Goal: Contribute content

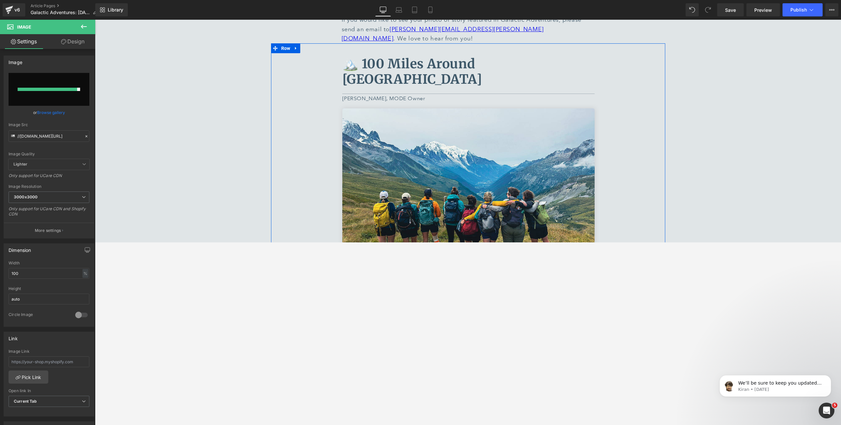
scroll to position [245, 0]
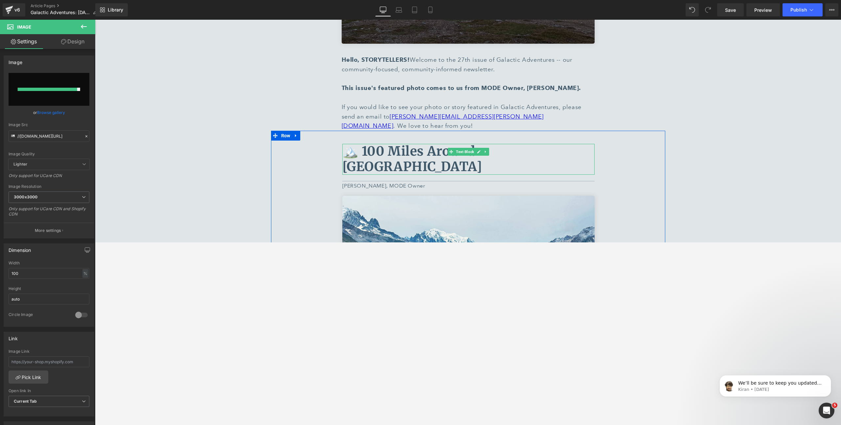
drag, startPoint x: 466, startPoint y: 137, endPoint x: 543, endPoint y: 138, distance: 76.9
click at [466, 143] on b "🏔️ 100 Miles Around [GEOGRAPHIC_DATA]" at bounding box center [412, 159] width 140 height 32
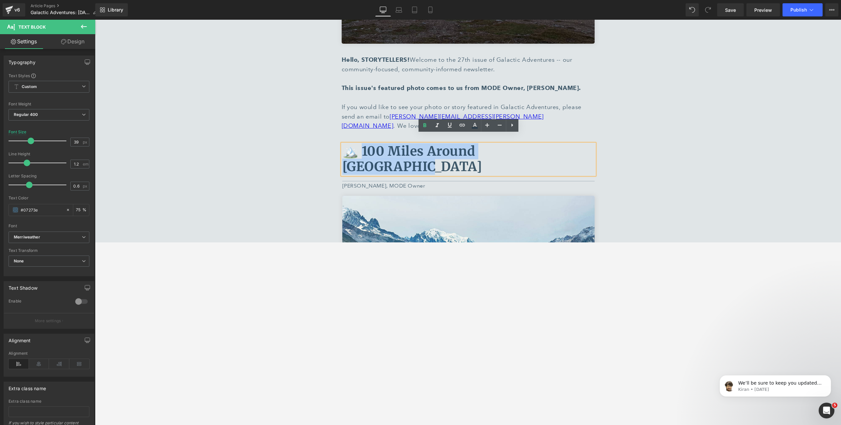
drag, startPoint x: 567, startPoint y: 142, endPoint x: 360, endPoint y: 144, distance: 206.7
click at [360, 144] on p "🏔️ 100 Miles Around [GEOGRAPHIC_DATA]" at bounding box center [468, 159] width 252 height 31
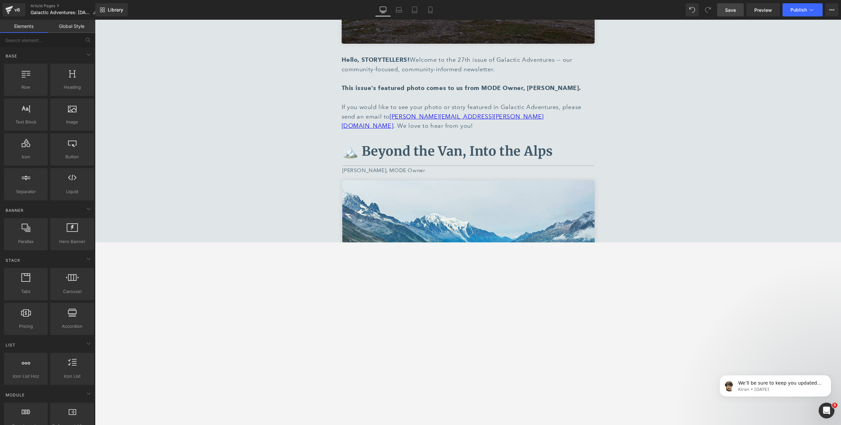
click at [728, 10] on span "Save" at bounding box center [730, 10] width 11 height 7
click at [731, 13] on link "Save" at bounding box center [730, 9] width 27 height 13
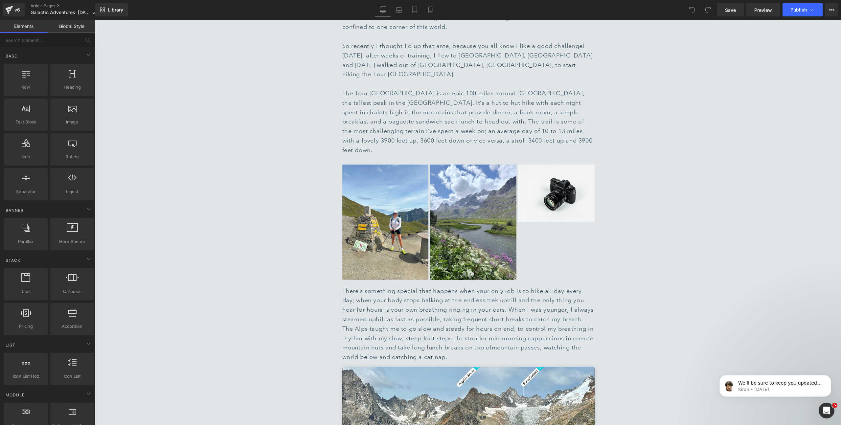
scroll to position [655, 0]
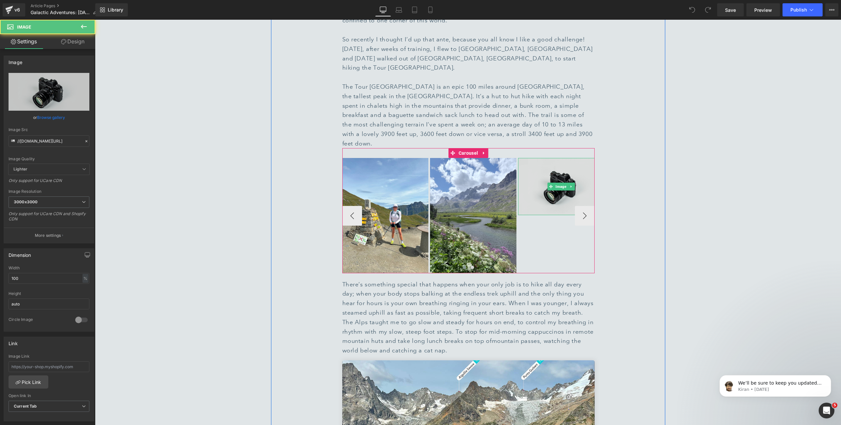
click at [571, 170] on img at bounding box center [561, 186] width 86 height 57
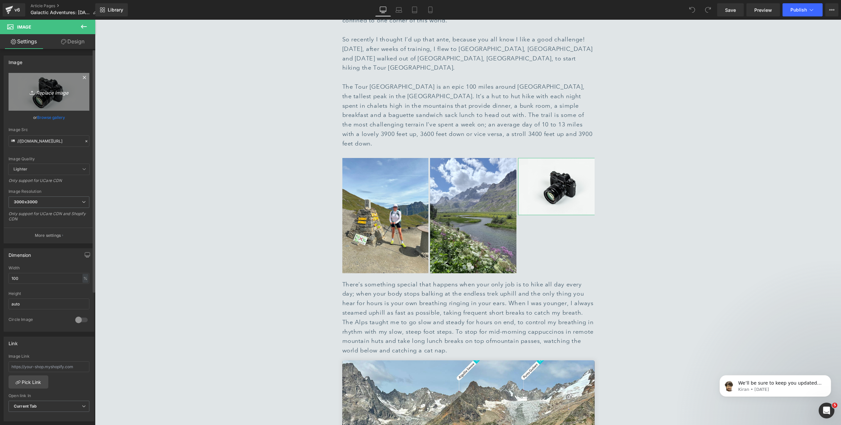
click at [42, 93] on icon "Replace Image" at bounding box center [49, 92] width 53 height 8
click at [47, 118] on link "Browse gallery" at bounding box center [51, 117] width 28 height 11
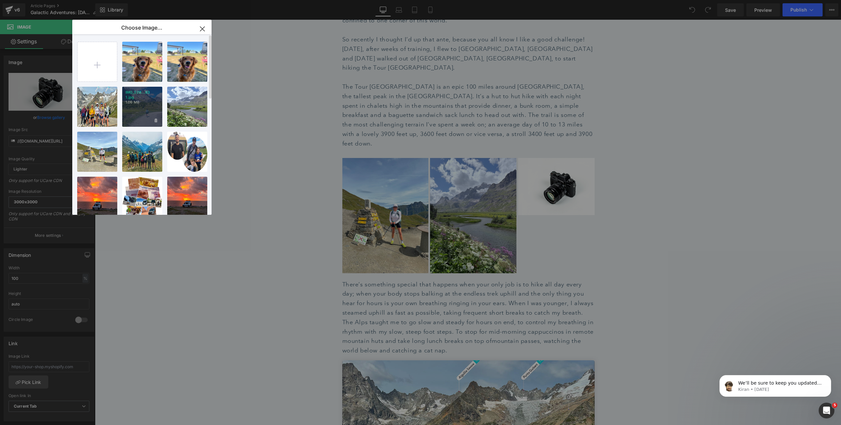
click at [151, 103] on div "IMG_528...83 1.jpg 1.06 MB" at bounding box center [142, 107] width 40 height 40
type input "https://ucarecdn.com/08690cfe-7e03-4568-93cc-5da1fc0631c9/-/format/auto/-/previ…"
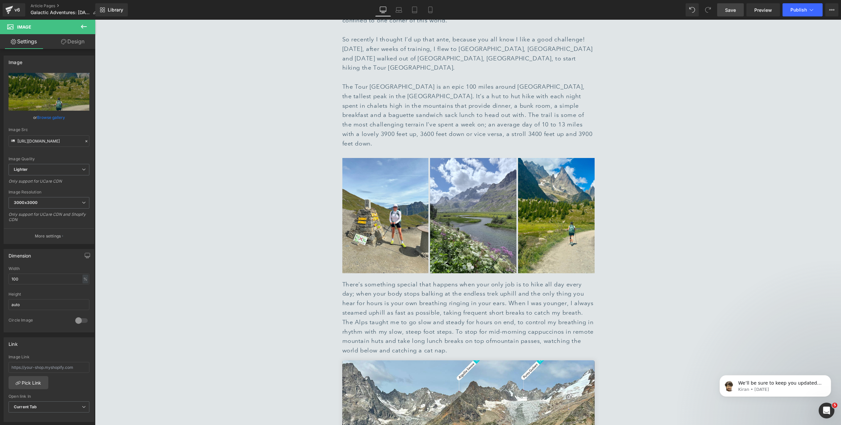
click at [730, 11] on span "Save" at bounding box center [730, 10] width 11 height 7
click at [484, 152] on icon at bounding box center [483, 153] width 1 height 3
click at [587, 206] on button "›" at bounding box center [585, 216] width 20 height 20
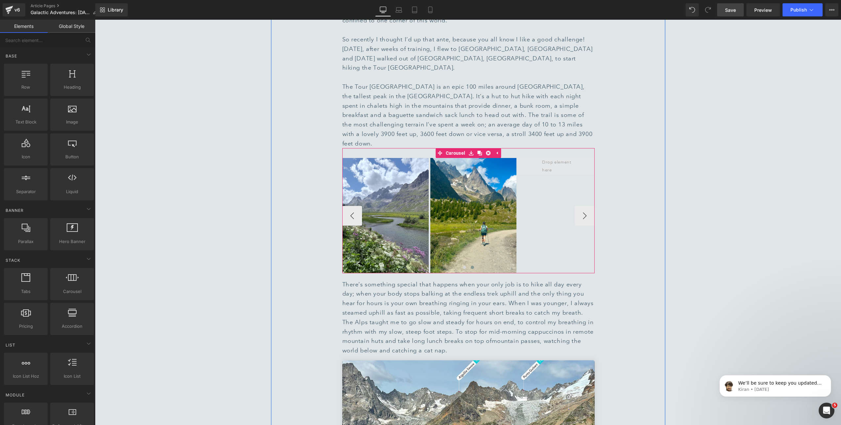
click at [563, 157] on span at bounding box center [561, 166] width 43 height 19
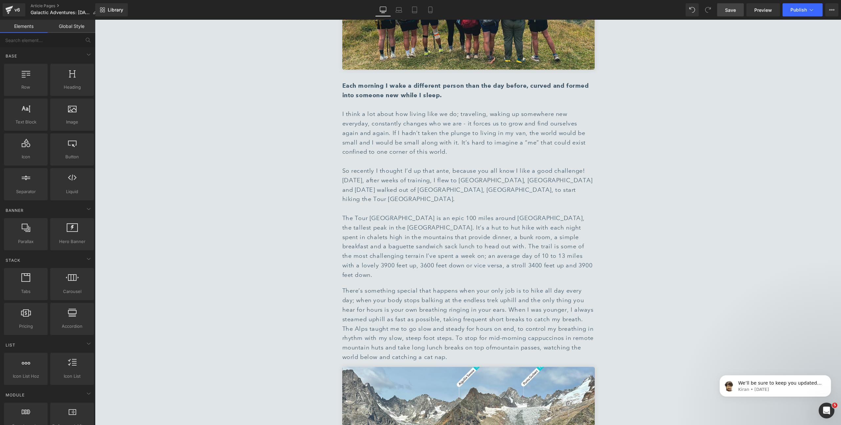
scroll to position [581, 0]
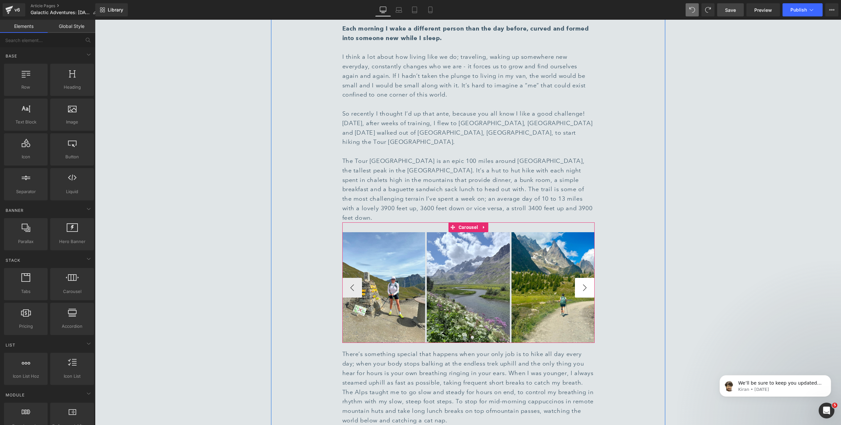
click at [586, 278] on button "›" at bounding box center [585, 288] width 20 height 20
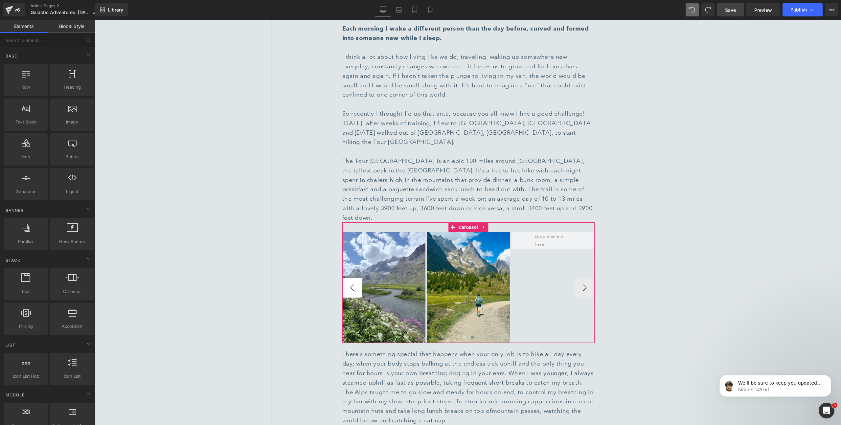
click at [354, 278] on button "‹" at bounding box center [352, 288] width 20 height 20
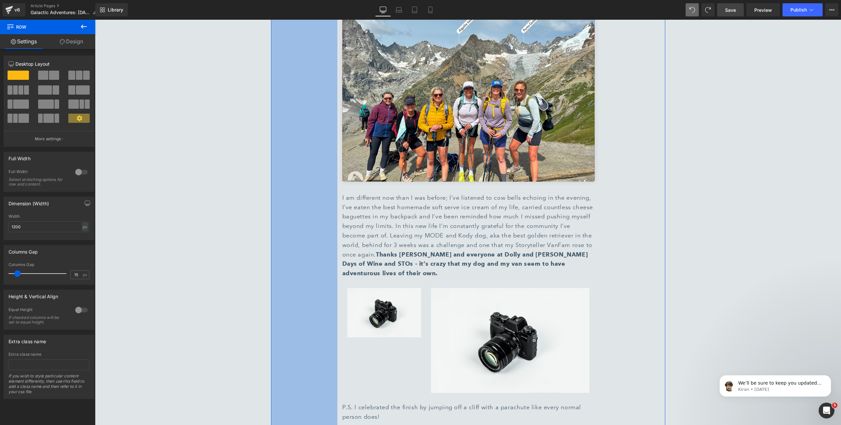
scroll to position [999, 0]
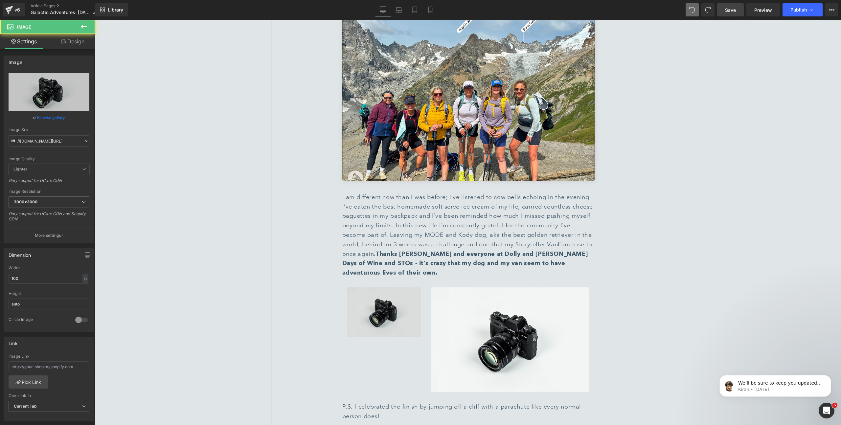
click at [387, 287] on div "Image" at bounding box center [384, 311] width 74 height 49
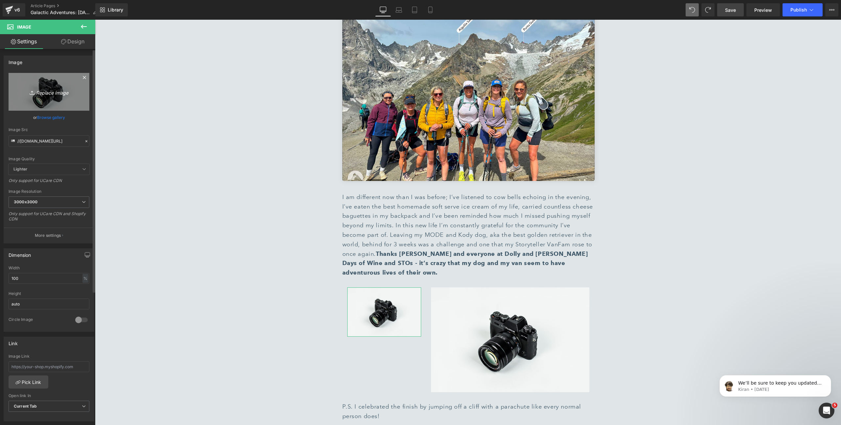
click at [54, 90] on icon "Replace Image" at bounding box center [49, 92] width 53 height 8
click at [52, 118] on link "Browse gallery" at bounding box center [51, 117] width 28 height 11
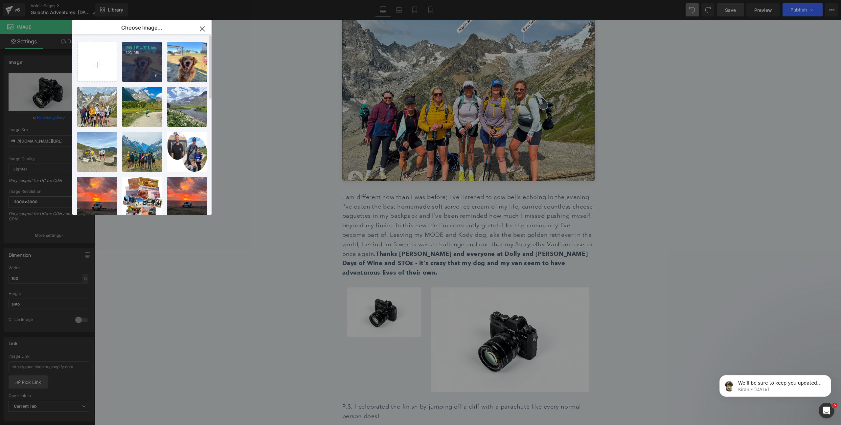
click at [154, 68] on div "IMG_191...11 1.jpg 1.55 MB" at bounding box center [142, 62] width 40 height 40
type input "https://ucarecdn.com/198c78d9-744c-40d0-b3b3-83bb1f570b46/-/format/auto/-/previ…"
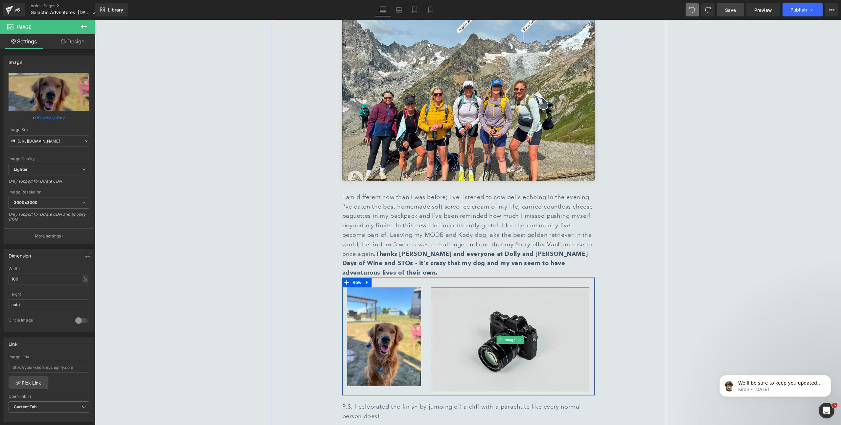
click at [508, 287] on img at bounding box center [510, 339] width 158 height 105
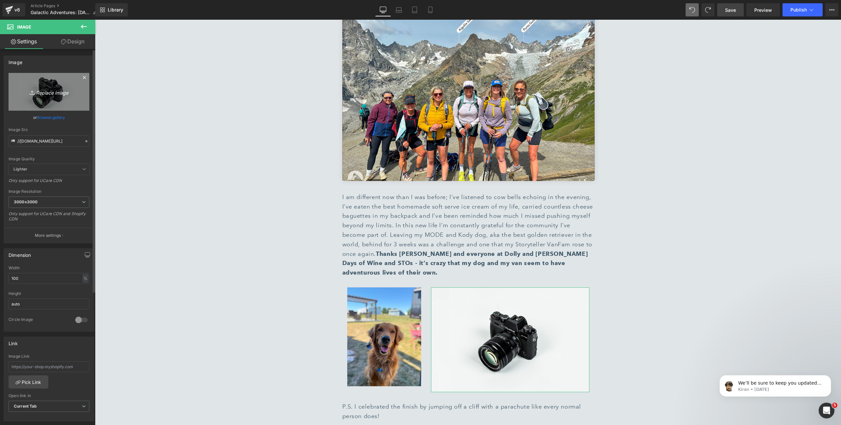
click at [41, 92] on icon "Replace Image" at bounding box center [49, 92] width 53 height 8
type input "C:\fakepath\G0010289 1.jpg"
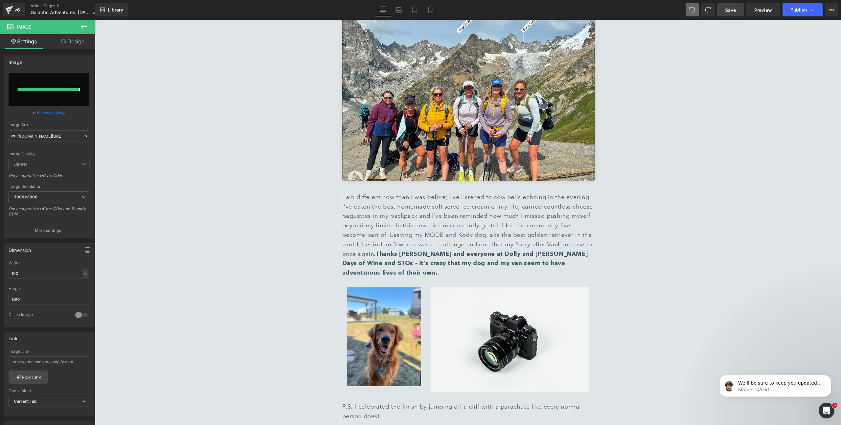
type input "https://ucarecdn.com/14d16d82-df91-4335-851b-ce349694d974/-/format/auto/-/previ…"
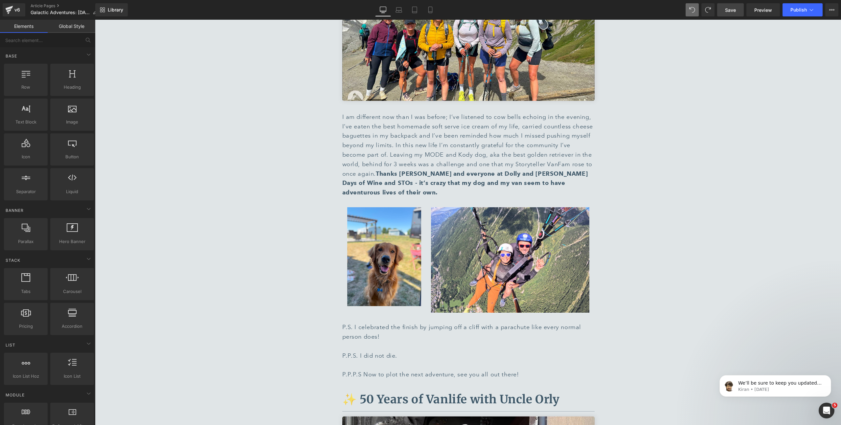
scroll to position [1086, 0]
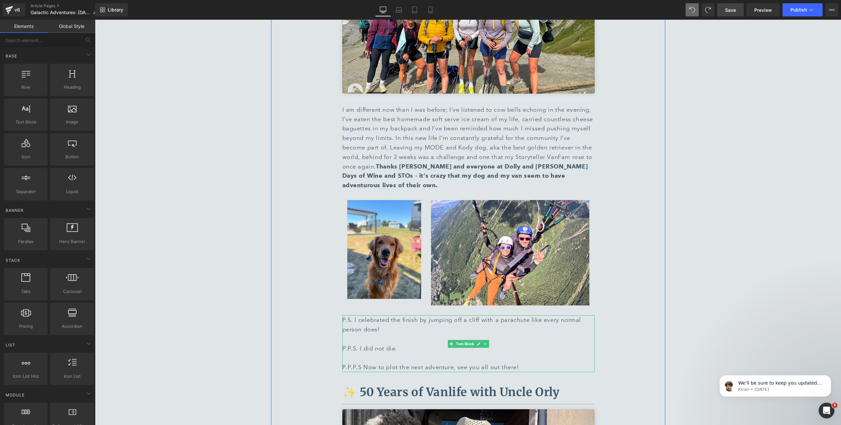
click at [479, 363] on div "P.P.P.S Now to plot the next adventure, see you all out there!" at bounding box center [468, 368] width 252 height 10
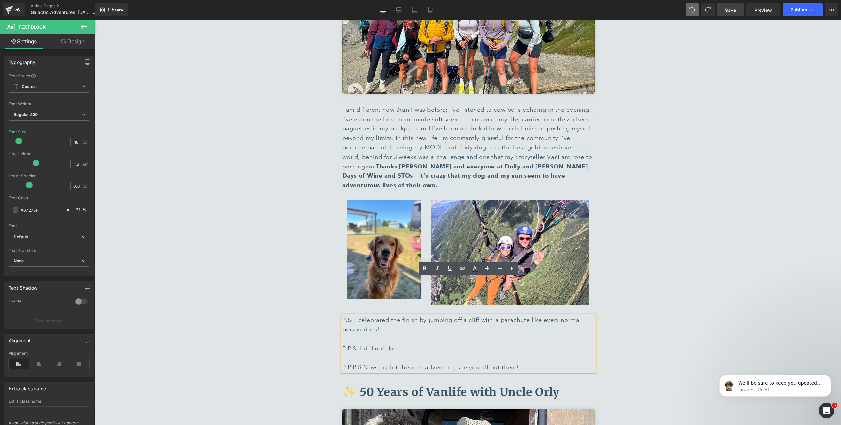
drag, startPoint x: 531, startPoint y: 332, endPoint x: 342, endPoint y: 282, distance: 196.0
click at [342, 315] on div "P.S. I celebrated the finish by jumping off a cliff with a parachute like every…" at bounding box center [468, 343] width 252 height 57
click at [477, 353] on div at bounding box center [468, 358] width 252 height 10
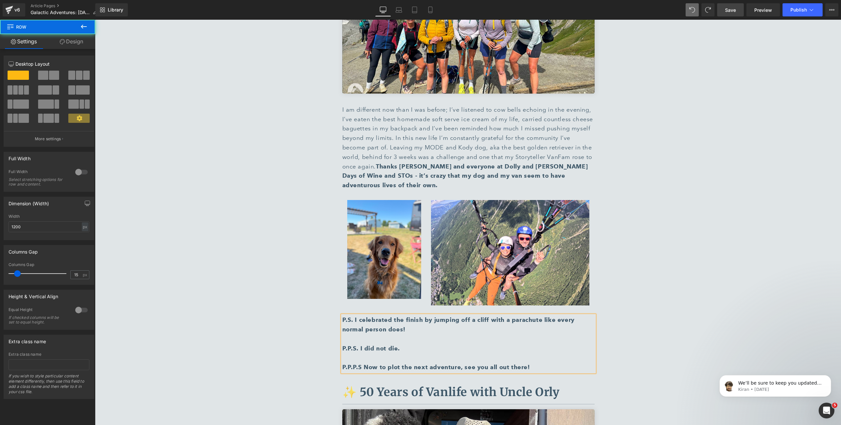
click at [639, 301] on div "🏔️ Beyond the Van, Into the Alps Text Block Separator Sara Keller, MODE Owner T…" at bounding box center [468, 351] width 394 height 2123
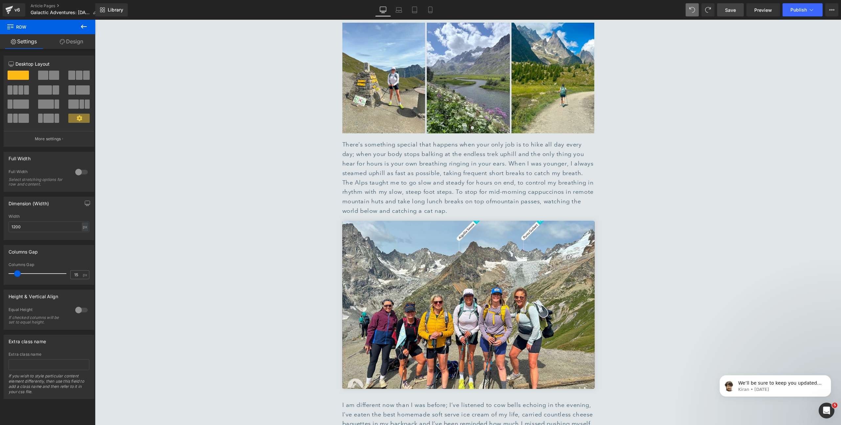
scroll to position [690, 0]
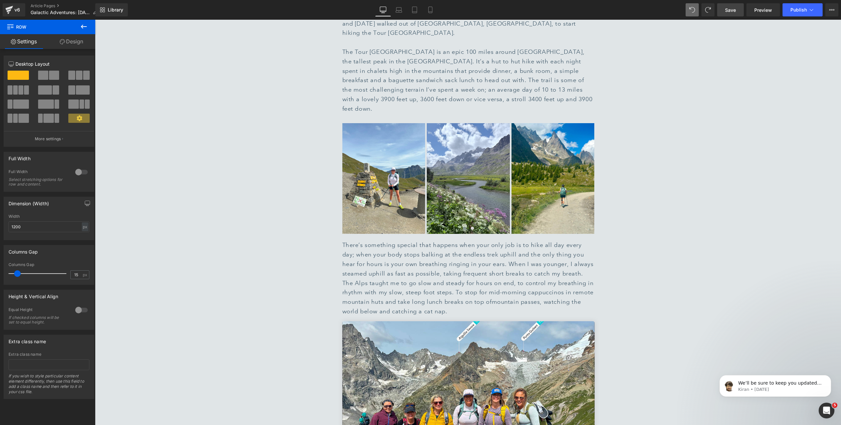
drag, startPoint x: 734, startPoint y: 11, endPoint x: 567, endPoint y: 176, distance: 235.1
click at [734, 11] on span "Save" at bounding box center [730, 10] width 11 height 7
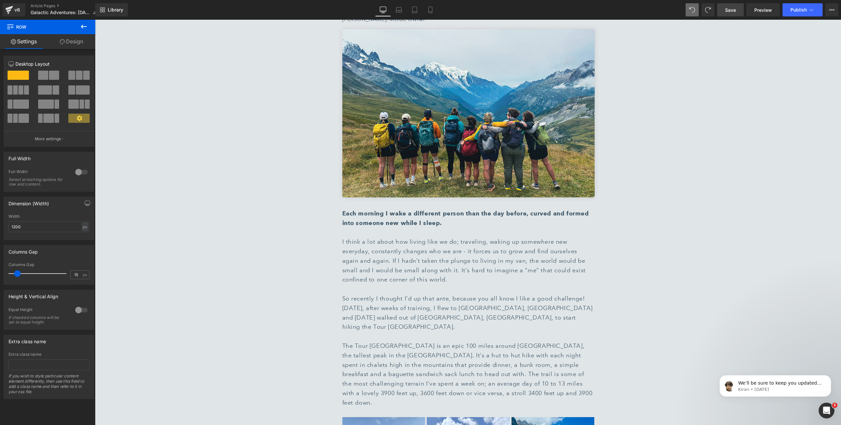
scroll to position [397, 0]
click at [737, 12] on link "Save" at bounding box center [730, 9] width 27 height 13
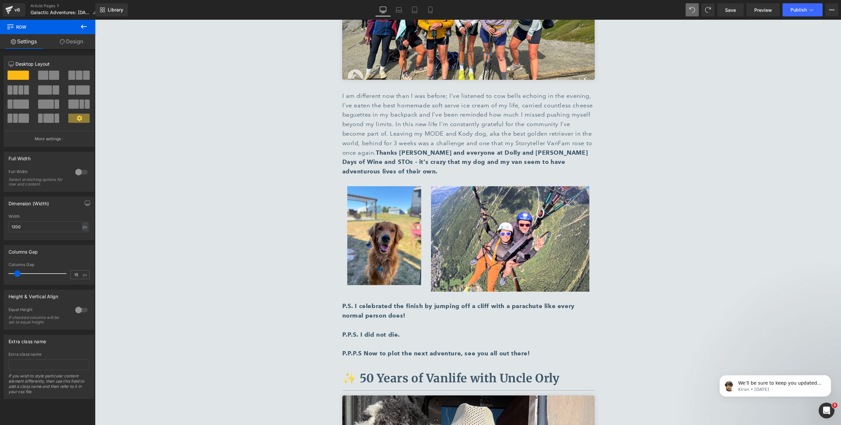
scroll to position [1105, 0]
